Goal: Register for event/course

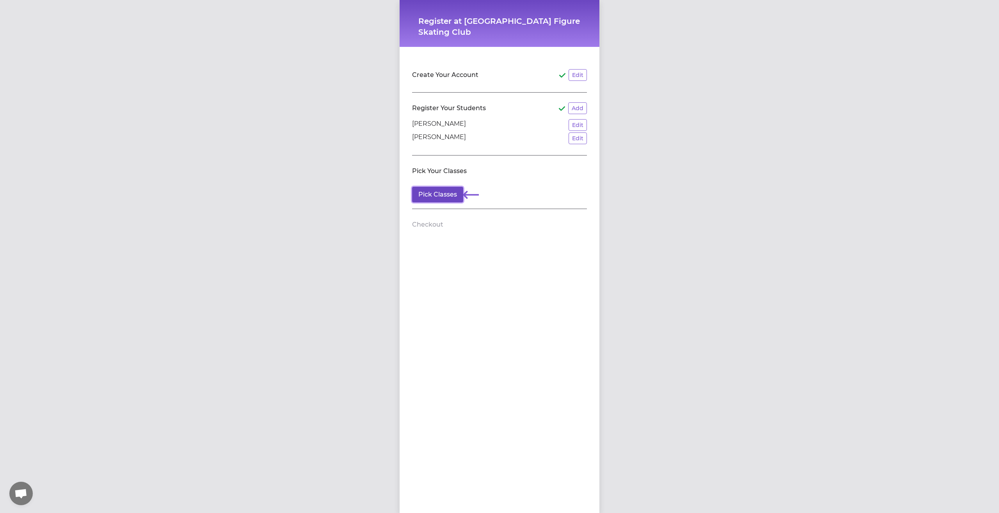
click at [440, 195] on button "Pick Classes" at bounding box center [437, 195] width 51 height 16
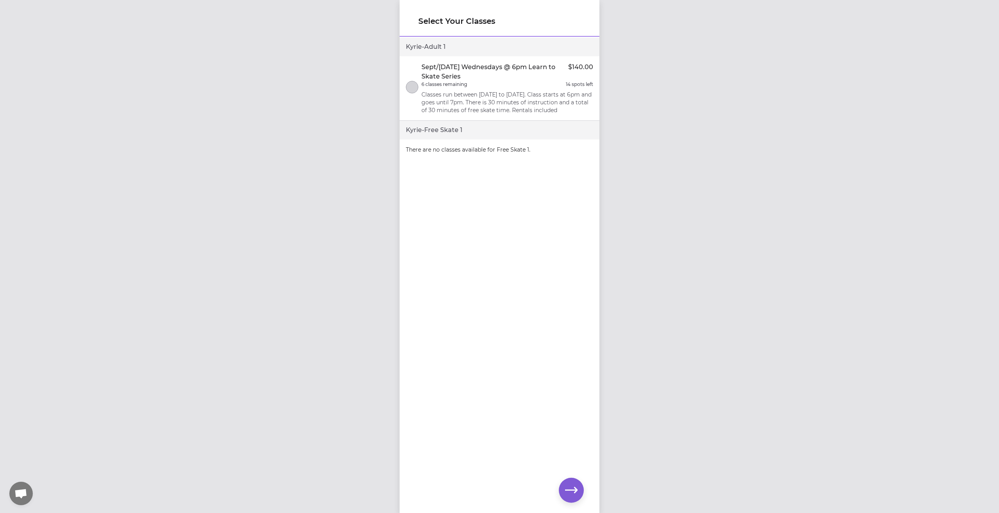
click at [472, 46] on div "Kyrie - Adult 1" at bounding box center [500, 46] width 200 height 19
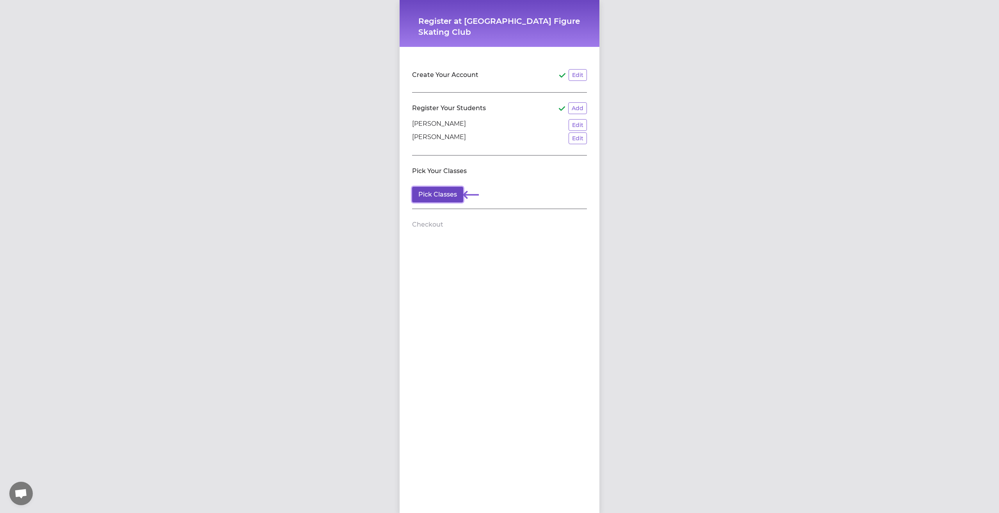
click at [442, 192] on button "Pick Classes" at bounding box center [437, 195] width 51 height 16
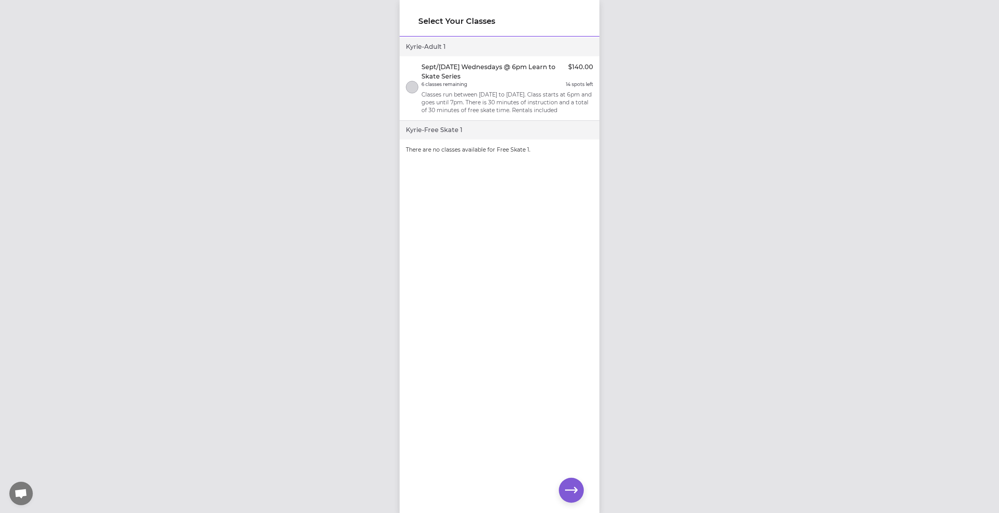
click at [448, 52] on div "Kyrie - Adult 1" at bounding box center [500, 46] width 200 height 19
click at [446, 44] on div "Kyrie - Adult 1" at bounding box center [500, 46] width 200 height 19
click at [454, 135] on div "Kyrie - Free Skate 1" at bounding box center [500, 130] width 200 height 19
click at [415, 93] on button "select class" at bounding box center [412, 87] width 12 height 12
click at [571, 490] on icon "button" at bounding box center [571, 490] width 12 height 12
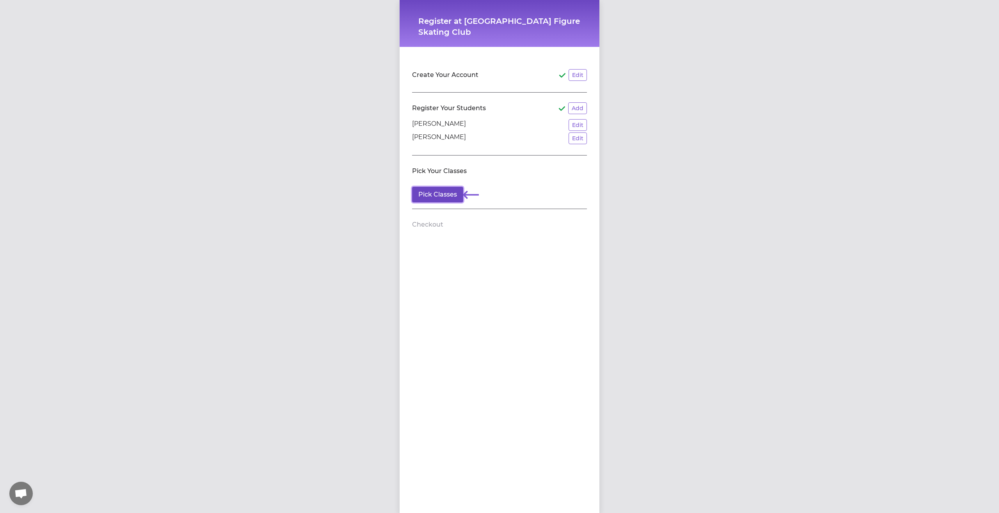
click at [436, 193] on button "Pick Classes" at bounding box center [437, 195] width 51 height 16
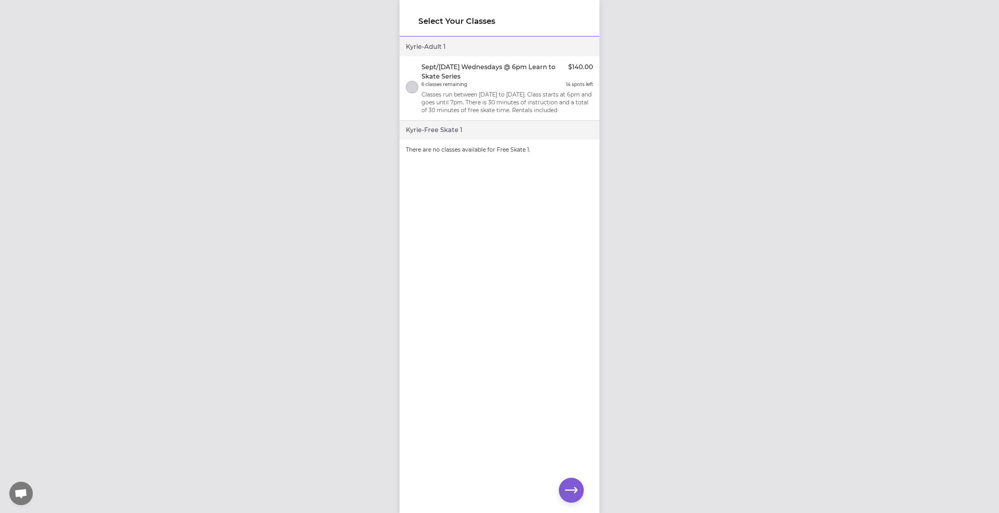
click at [442, 133] on div "Kyrie - Free Skate 1" at bounding box center [500, 130] width 200 height 19
click at [437, 139] on div "Kyrie - Free Skate 1" at bounding box center [500, 130] width 200 height 19
click at [572, 495] on icon "button" at bounding box center [571, 490] width 12 height 12
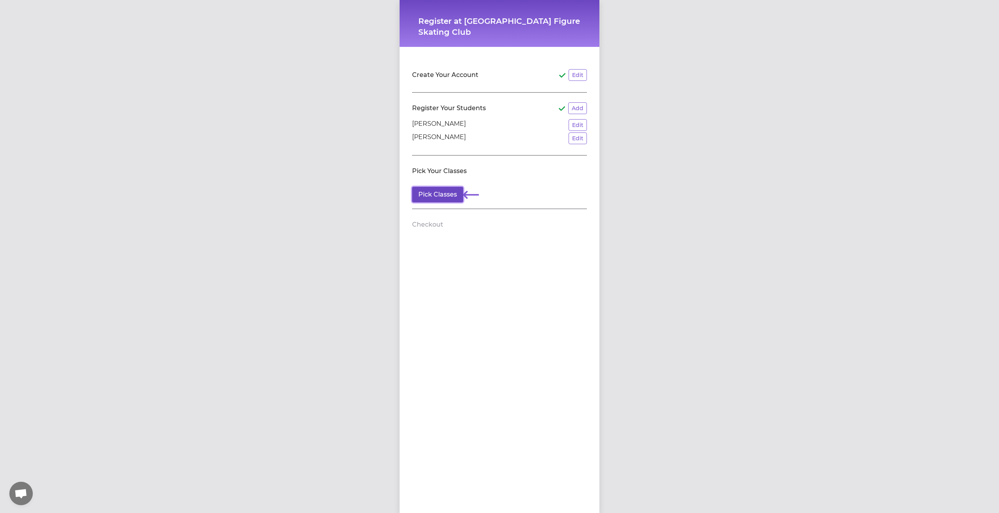
click at [435, 194] on button "Pick Classes" at bounding box center [437, 195] width 51 height 16
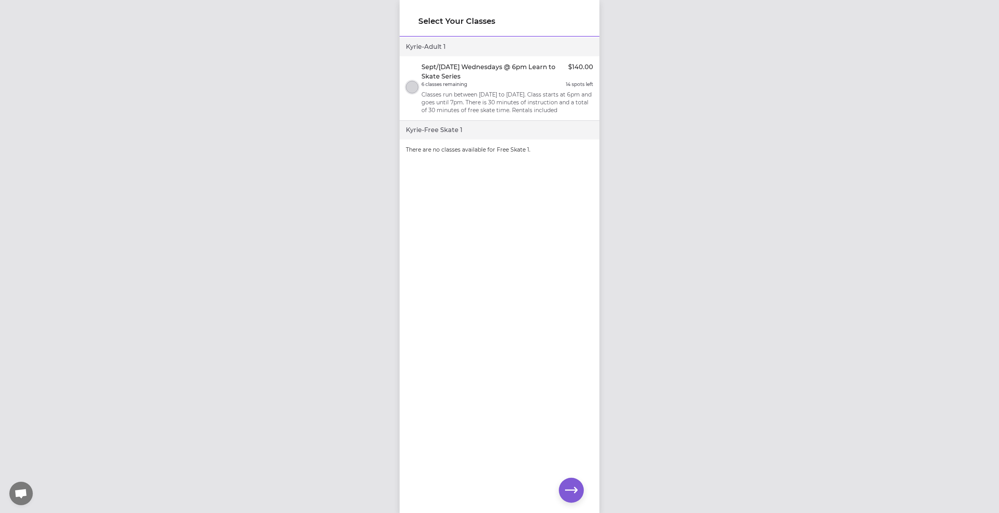
click at [406, 93] on button "select class" at bounding box center [412, 87] width 12 height 12
click at [576, 498] on button "button" at bounding box center [571, 489] width 25 height 25
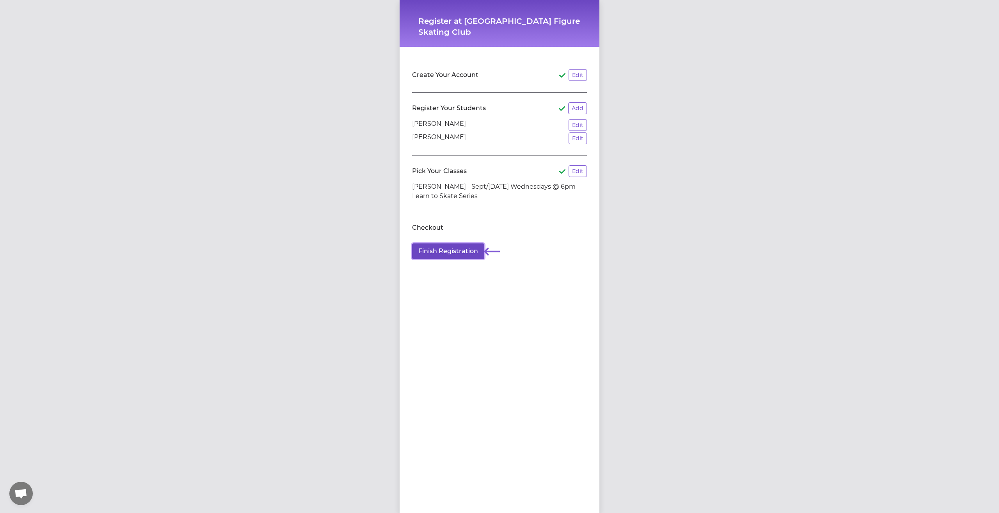
click at [473, 252] on button "Finish Registration" at bounding box center [448, 251] width 72 height 16
